Goal: Information Seeking & Learning: Learn about a topic

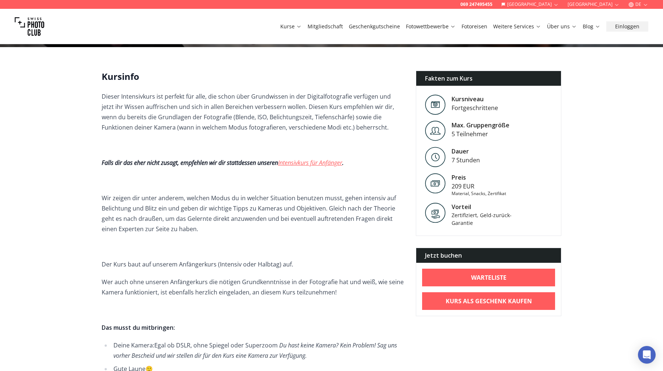
scroll to position [158, 0]
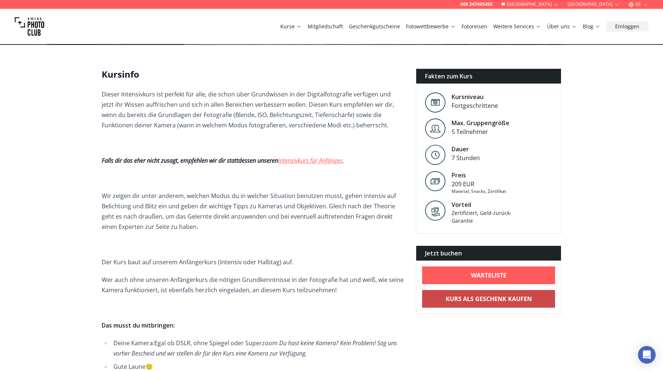
click at [499, 303] on b "Kurs als Geschenk kaufen" at bounding box center [489, 299] width 86 height 9
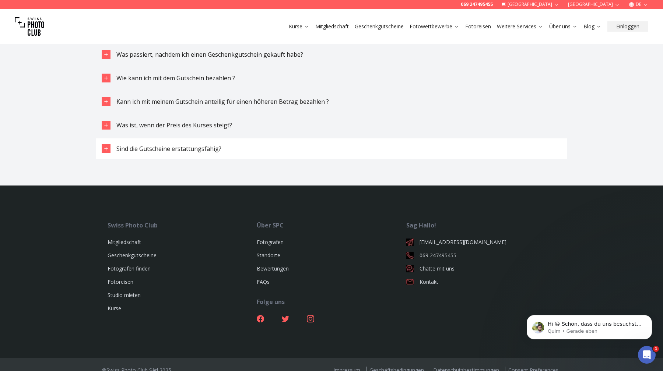
click at [529, 139] on button "Sind die Gutscheine erstattungsfähig?" at bounding box center [332, 149] width 472 height 21
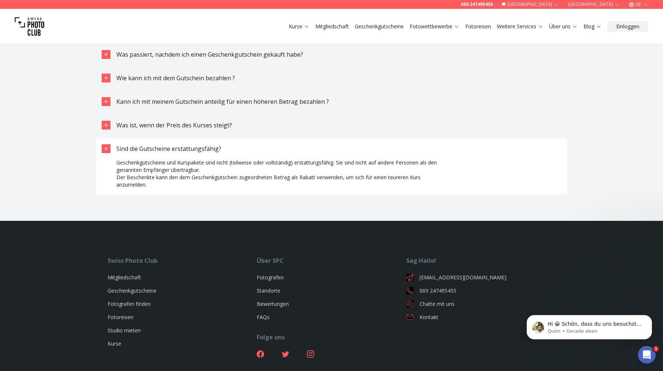
click at [563, 5] on button "[GEOGRAPHIC_DATA]" at bounding box center [531, 4] width 64 height 9
click at [606, 3] on button "[GEOGRAPHIC_DATA]" at bounding box center [594, 4] width 58 height 9
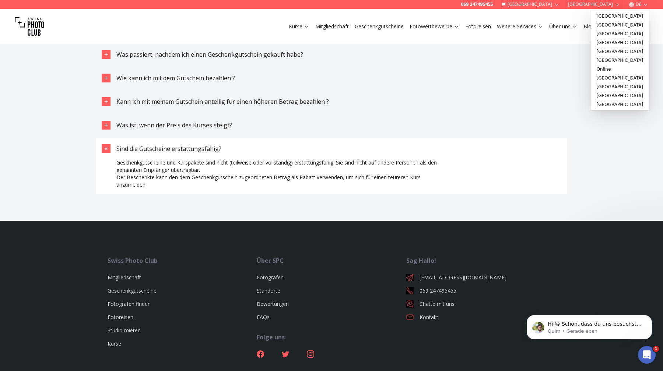
click at [606, 3] on button "[GEOGRAPHIC_DATA]" at bounding box center [594, 4] width 58 height 9
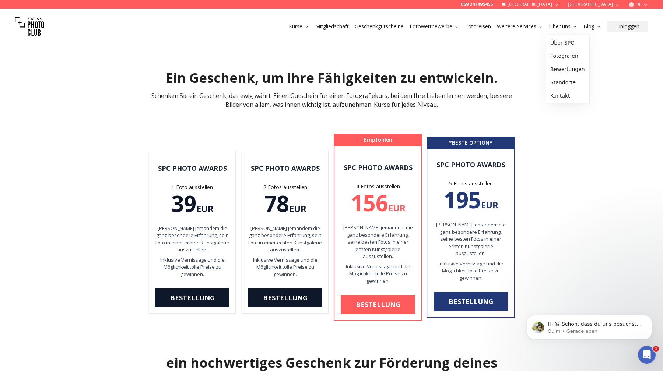
click at [553, 31] on button "Über uns" at bounding box center [563, 26] width 34 height 10
click at [558, 43] on link "Über SPC" at bounding box center [568, 42] width 41 height 13
